Goal: Task Accomplishment & Management: Use online tool/utility

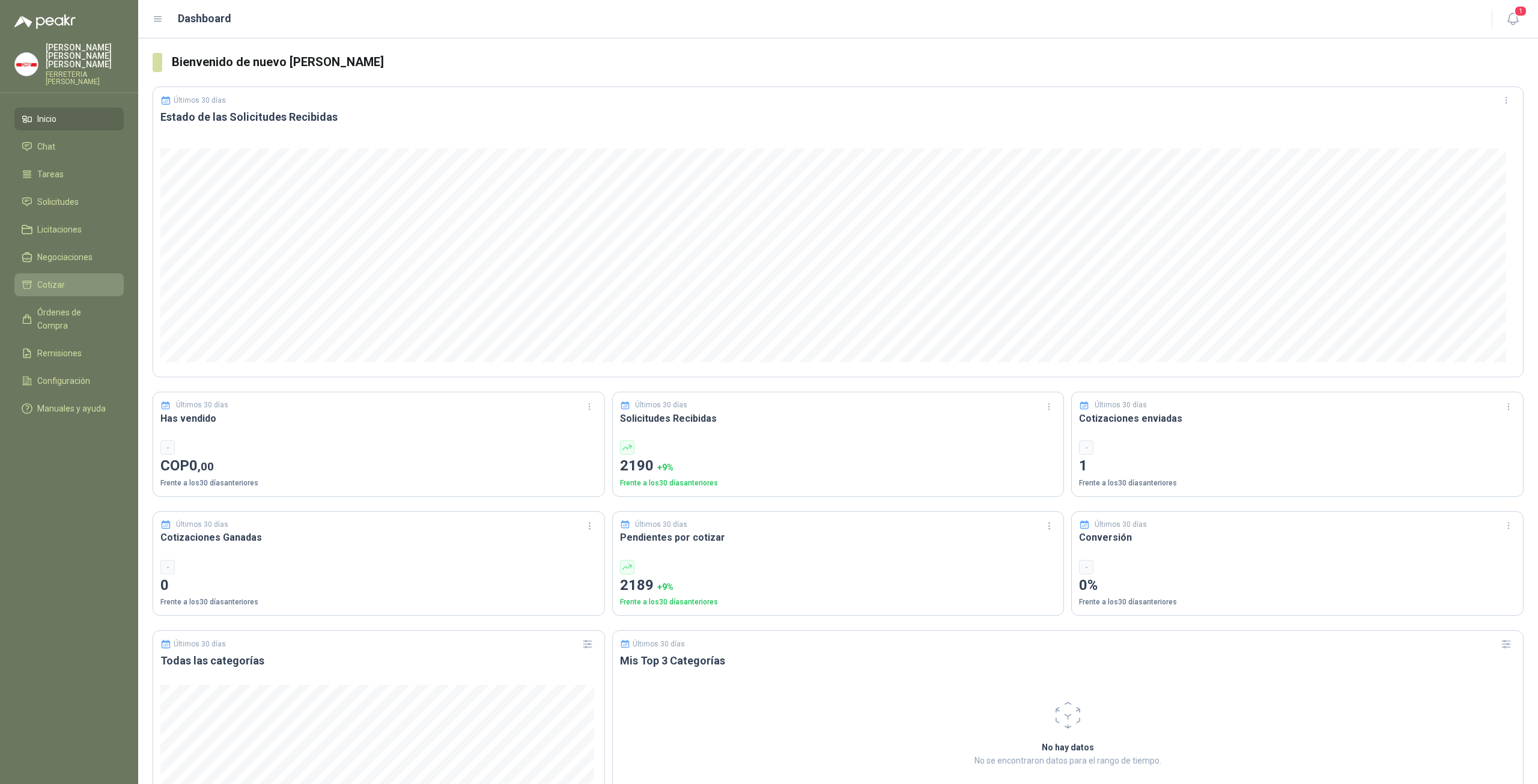
click at [69, 278] on li "Cotizar" at bounding box center [68, 285] width 95 height 13
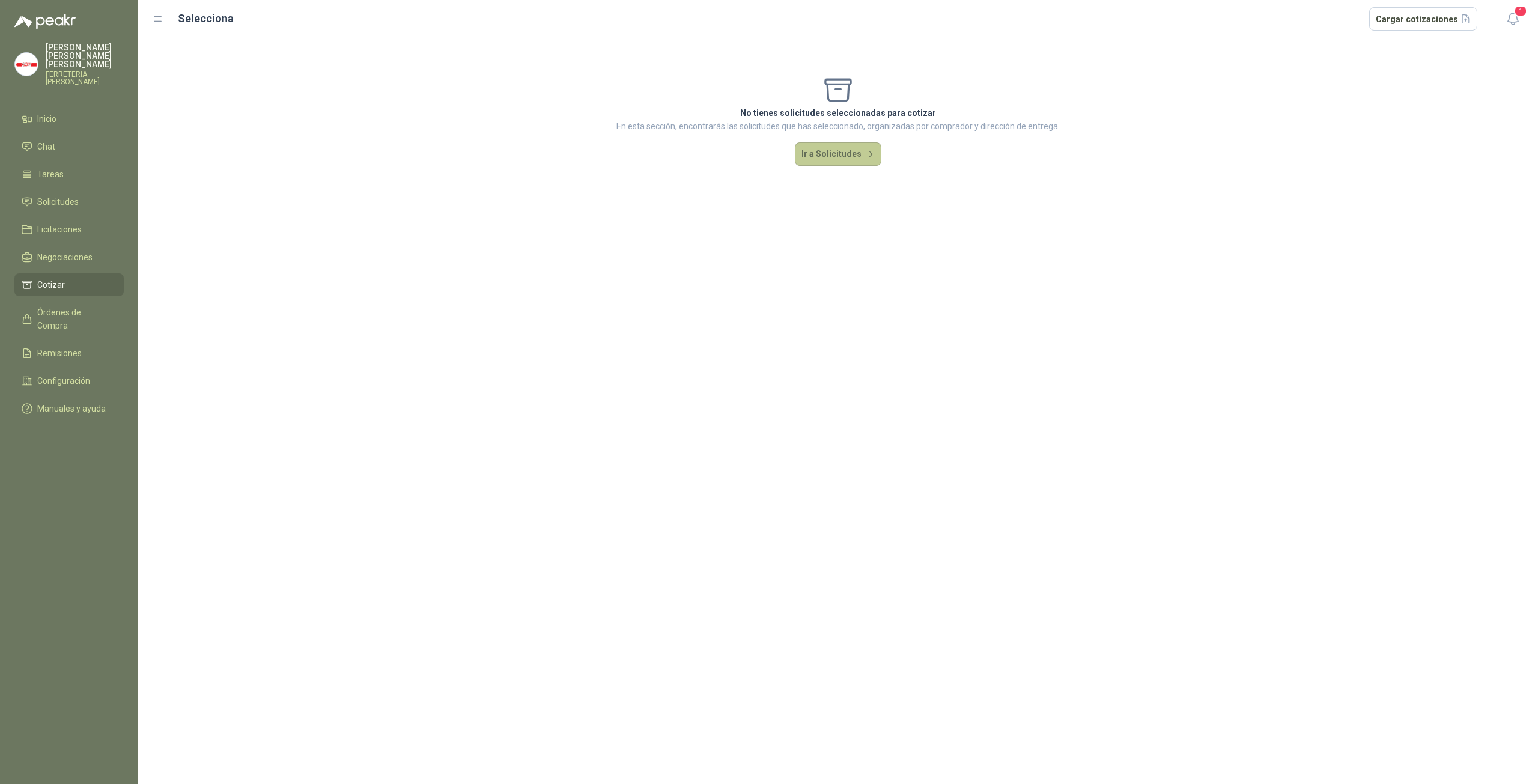
click at [831, 161] on button "Ir a Solicitudes" at bounding box center [838, 155] width 86 height 24
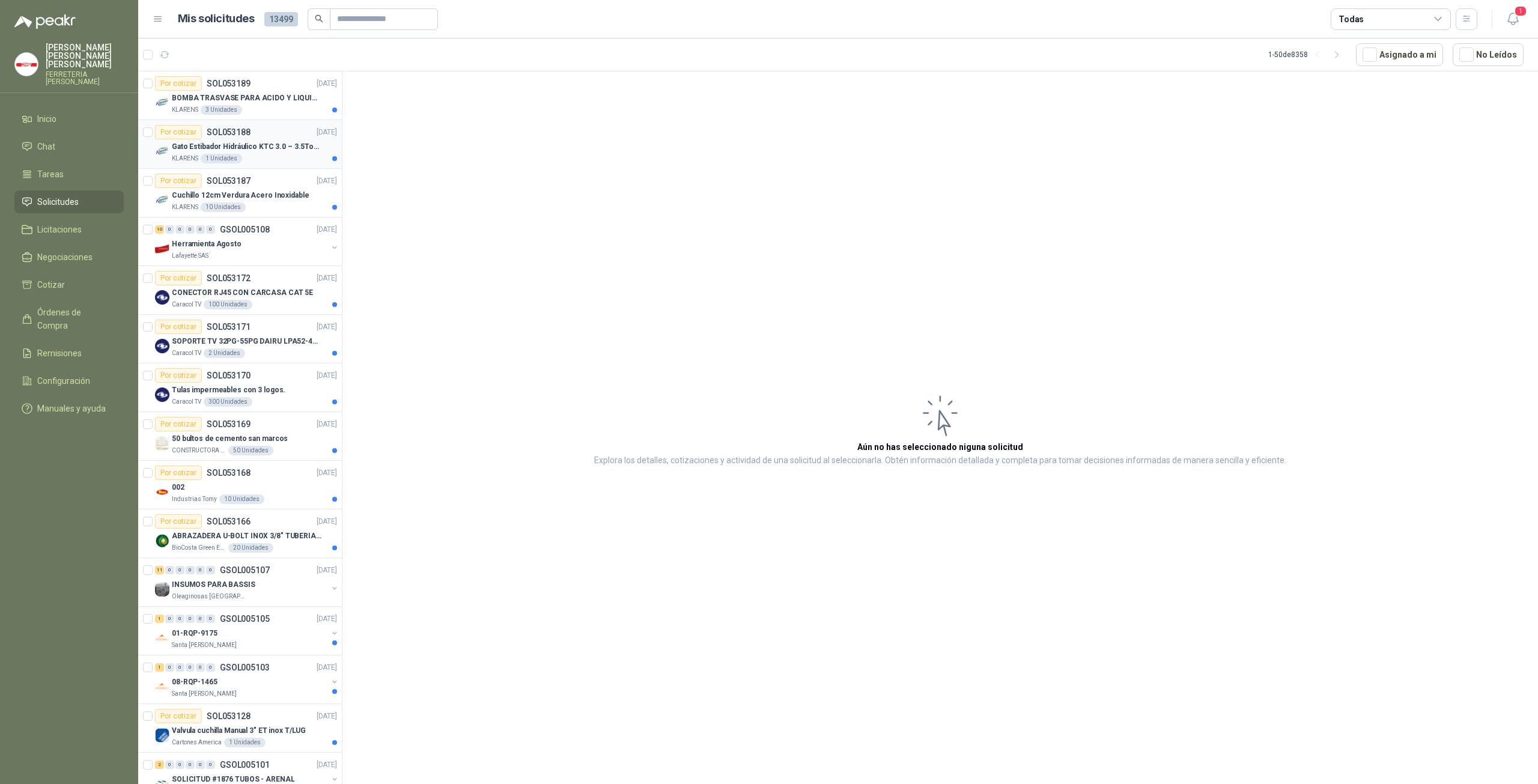
click at [280, 148] on p "Gato Estibador Hidráulico KTC 3.0 – 3.5Ton 1.2mt HPT" at bounding box center [246, 147] width 150 height 11
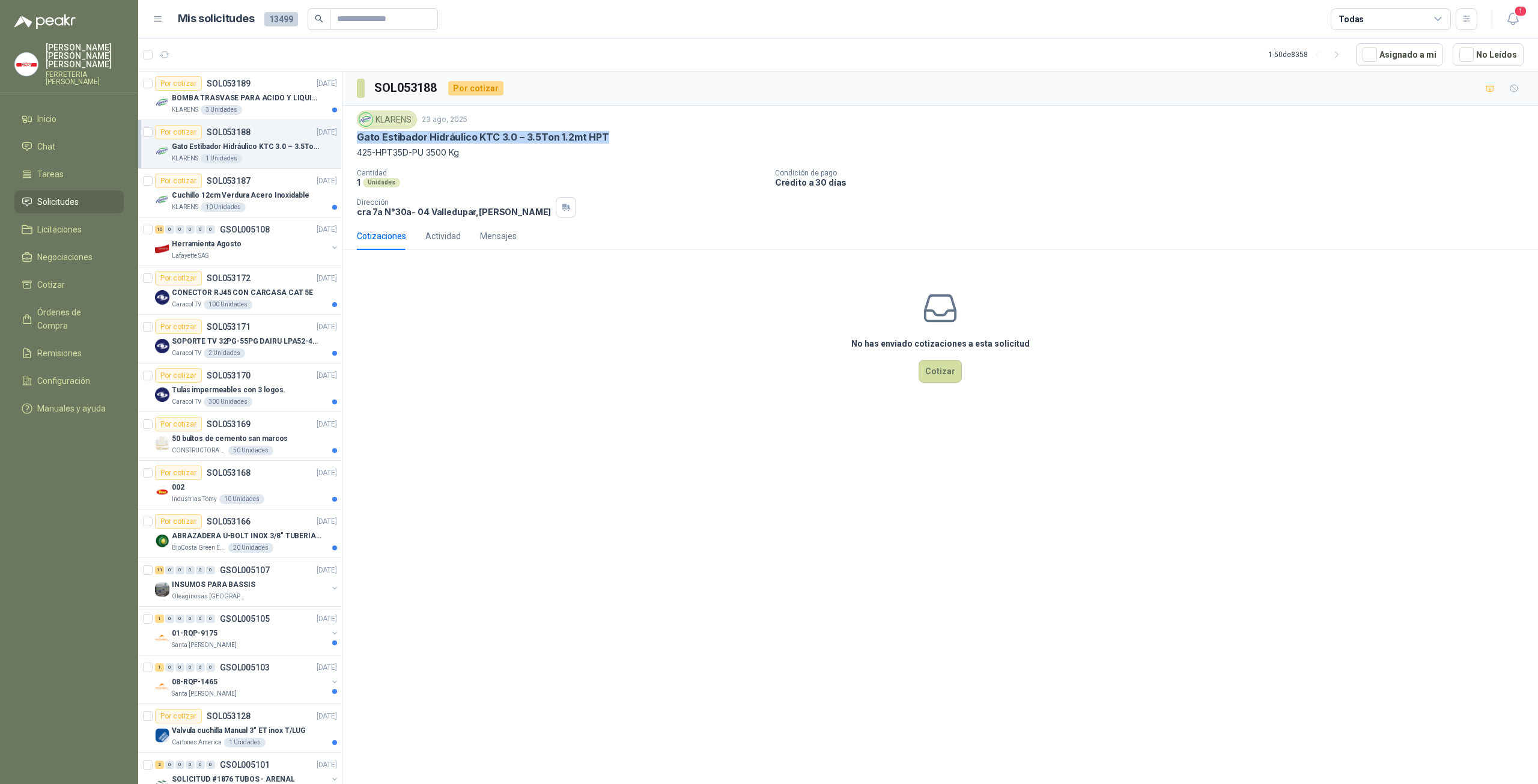
drag, startPoint x: 605, startPoint y: 135, endPoint x: 346, endPoint y: 139, distance: 259.0
click at [343, 141] on div "KLARENS [DATE] Gato Estibador Hidráulico KTC 3.0 – 3.5Ton 1.2mt HPT 425-HPT35D-…" at bounding box center [940, 164] width 1196 height 116
copy p "Gato Estibador Hidráulico KTC 3.0 – 3.5Ton 1.2mt HPT"
click at [238, 190] on p "Cuchillo 12cm Verdura Acero Inoxidable" at bounding box center [240, 196] width 137 height 11
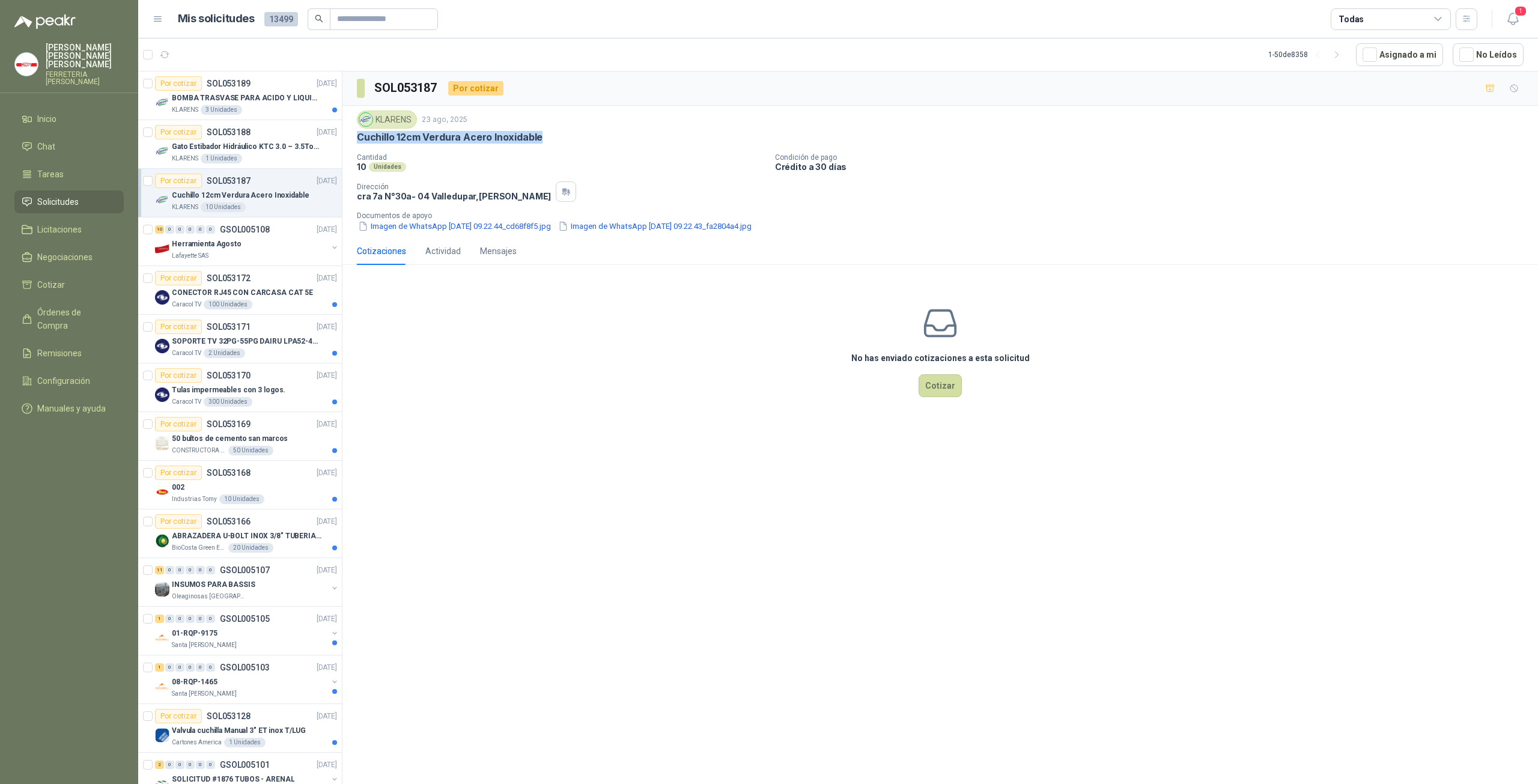
drag, startPoint x: 354, startPoint y: 135, endPoint x: 553, endPoint y: 137, distance: 199.0
click at [553, 137] on div "KLARENS [DATE] Cuchillo 12cm Verdura Acero Inoxidable Cantidad 10 Unidades Cond…" at bounding box center [940, 171] width 1196 height 131
click at [504, 226] on button "Imagen de WhatsApp [DATE] 09.22.44_cd68f8f5.jpg" at bounding box center [455, 226] width 195 height 12
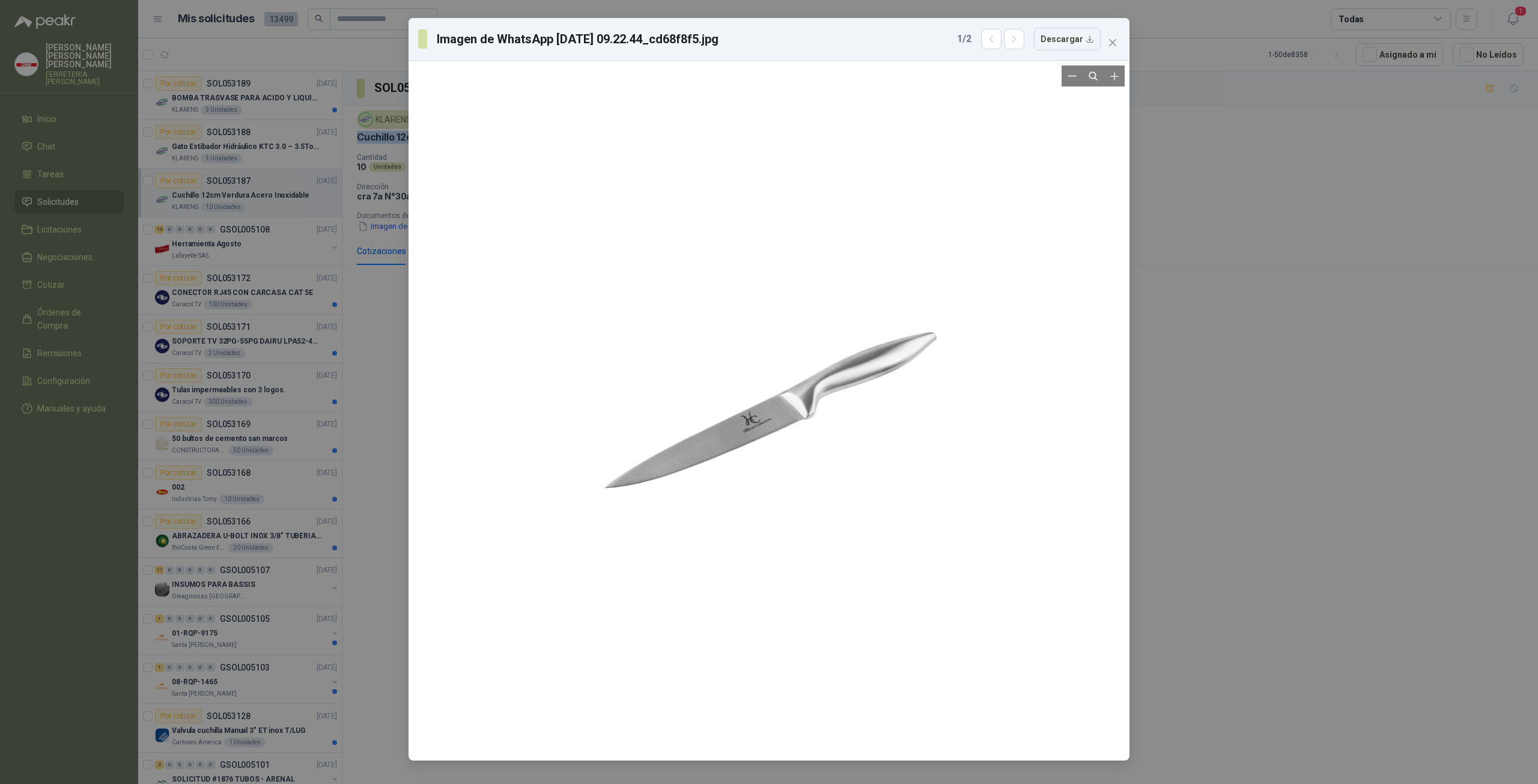
click at [763, 424] on div at bounding box center [769, 410] width 414 height 690
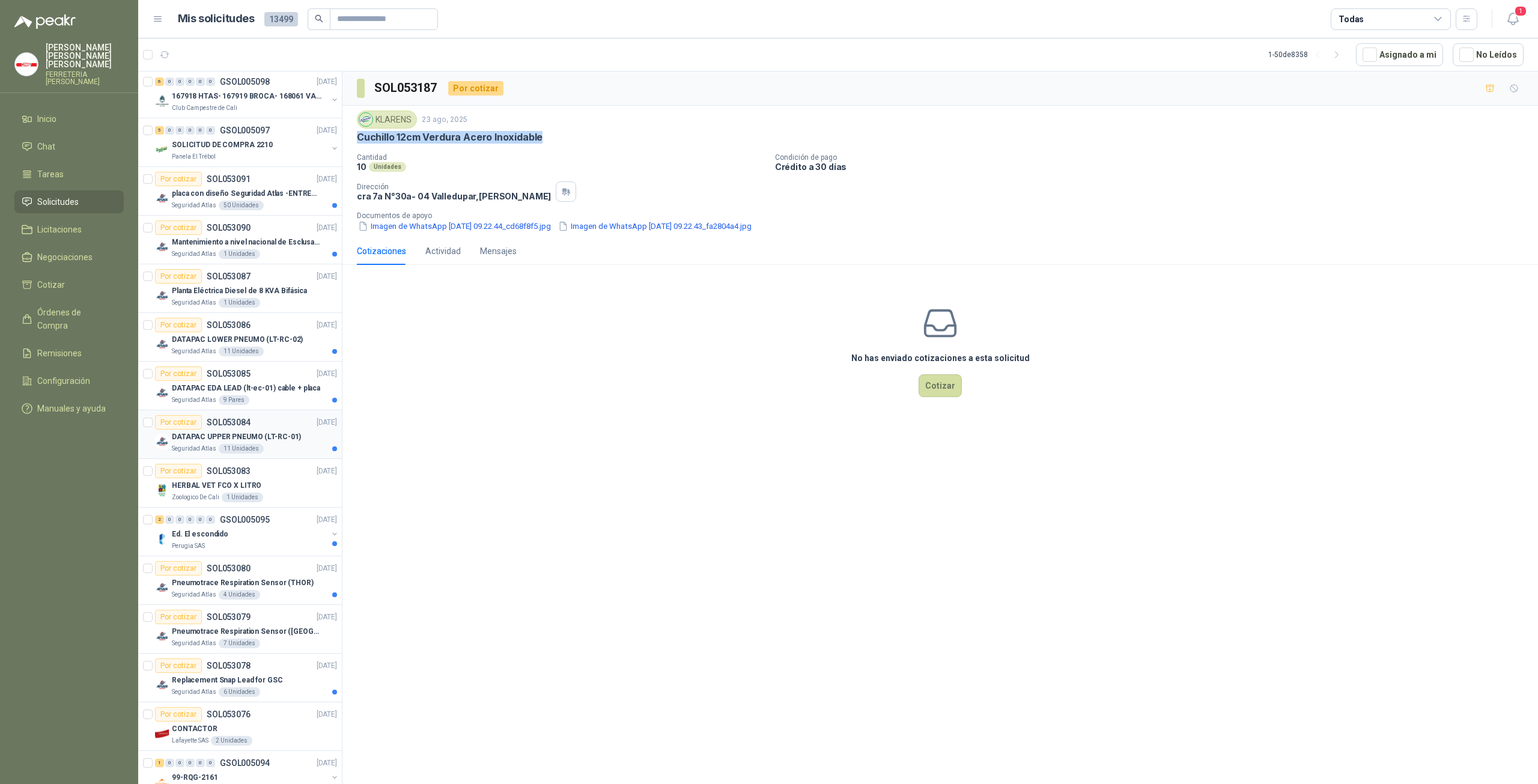
scroll to position [1681, 0]
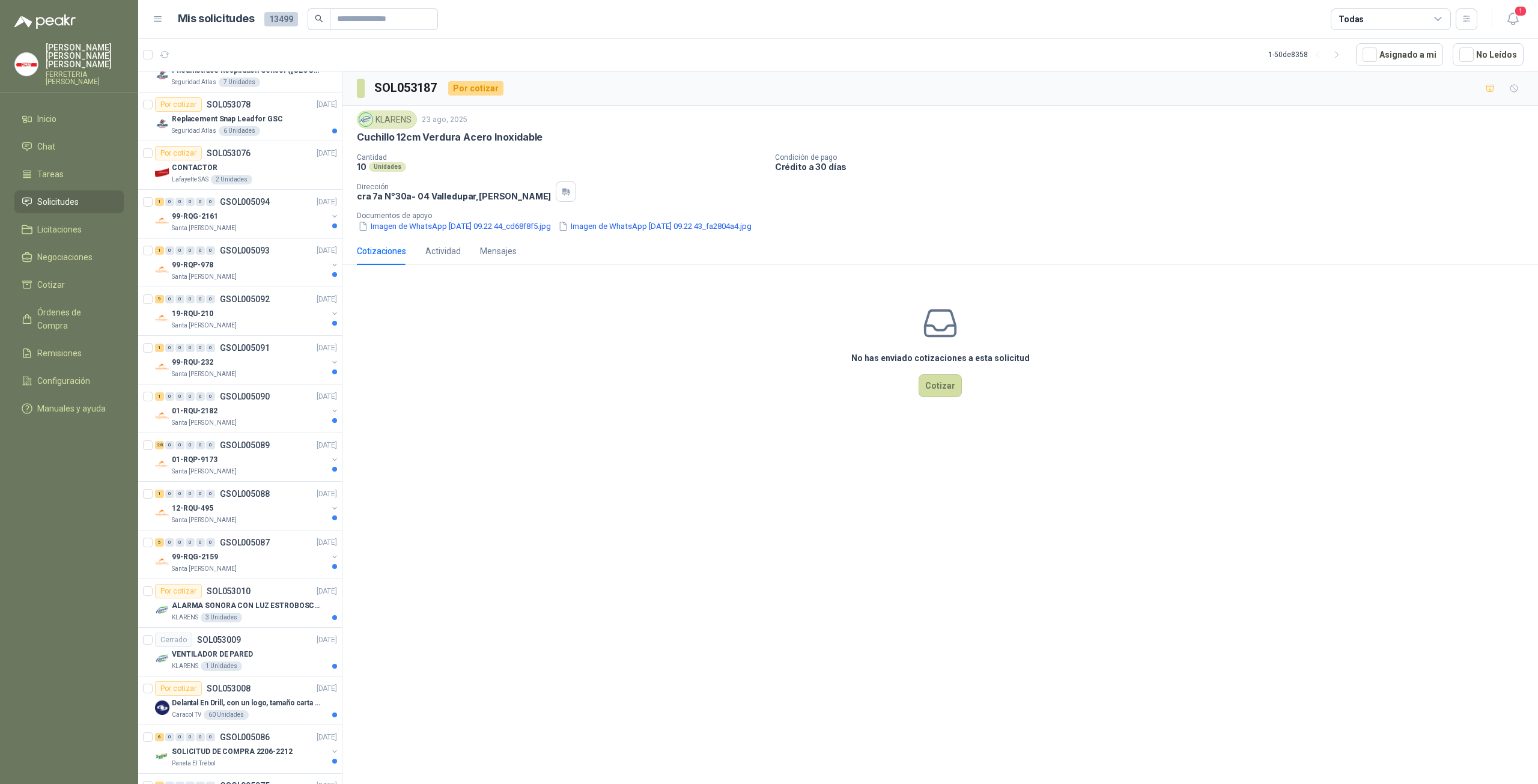
drag, startPoint x: 677, startPoint y: 459, endPoint x: 662, endPoint y: 473, distance: 20.5
click at [677, 459] on div "SOL053187 Por cotizar KLARENS [DATE] Cuchillo 12cm Verdura Acero Inoxidable Can…" at bounding box center [940, 429] width 1196 height 717
click at [689, 446] on div "SOL053187 Por cotizar KLARENS [DATE] Cuchillo 12cm Verdura Acero Inoxidable Can…" at bounding box center [940, 429] width 1196 height 717
click at [720, 92] on div "SOL053187 Por cotizar" at bounding box center [940, 88] width 1196 height 35
